Goal: Find specific page/section: Find specific page/section

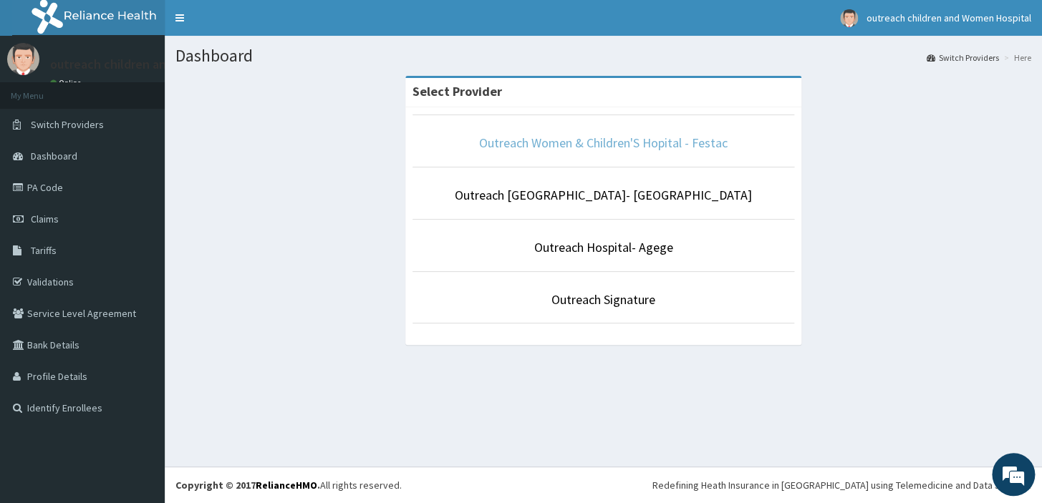
click at [553, 148] on link "Outreach Women & Children'S Hopital - Festac" at bounding box center [603, 143] width 249 height 16
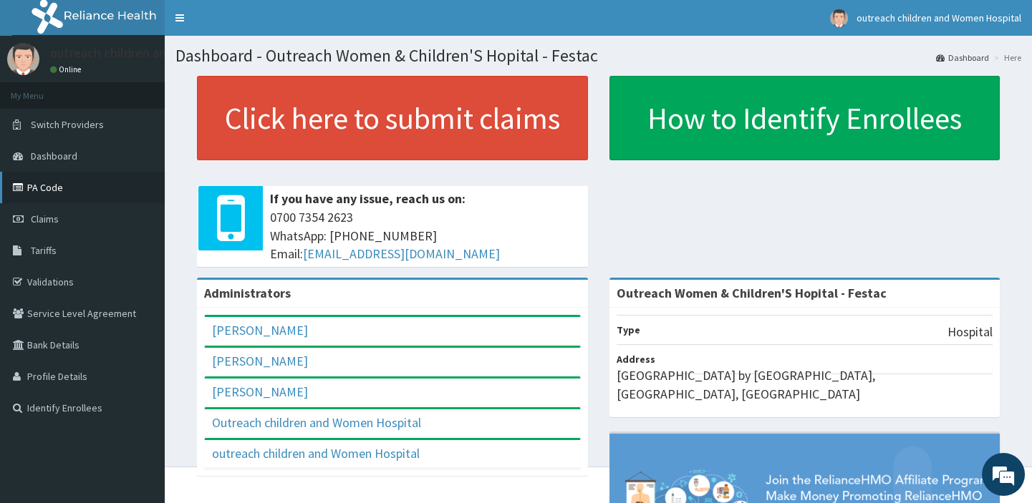
click at [72, 193] on link "PA Code" at bounding box center [82, 188] width 165 height 32
